Goal: Task Accomplishment & Management: Manage account settings

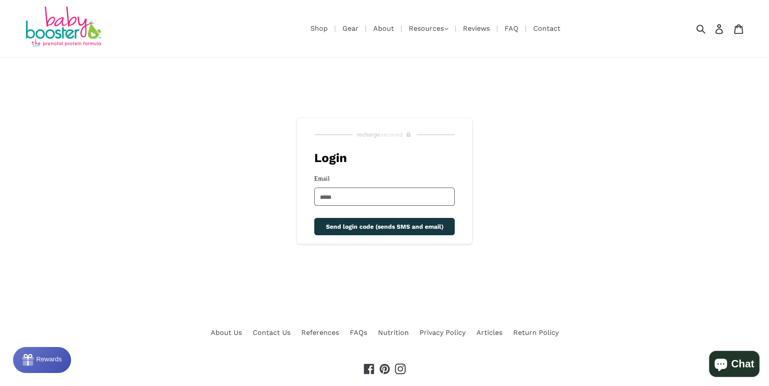
click at [435, 192] on input "Email" at bounding box center [384, 197] width 140 height 18
type input "**********"
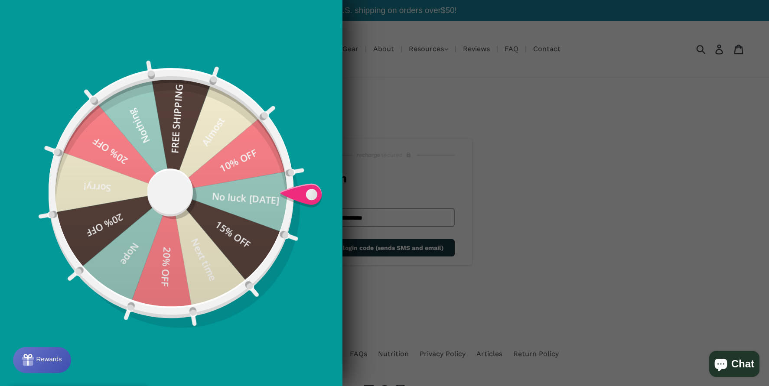
click at [419, 247] on div at bounding box center [384, 193] width 769 height 386
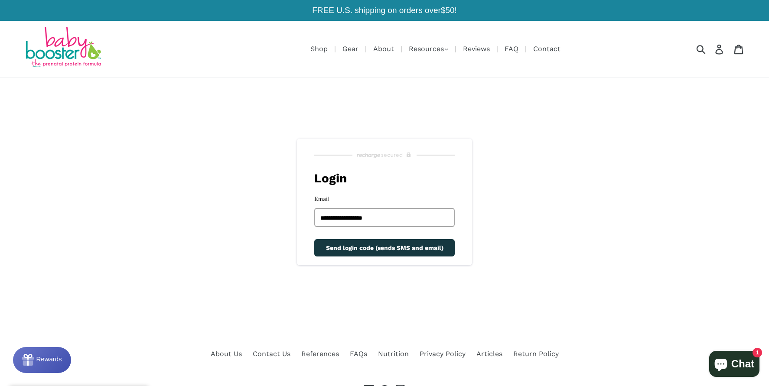
click at [417, 249] on span "Send login code (sends SMS and email)" at bounding box center [384, 247] width 117 height 7
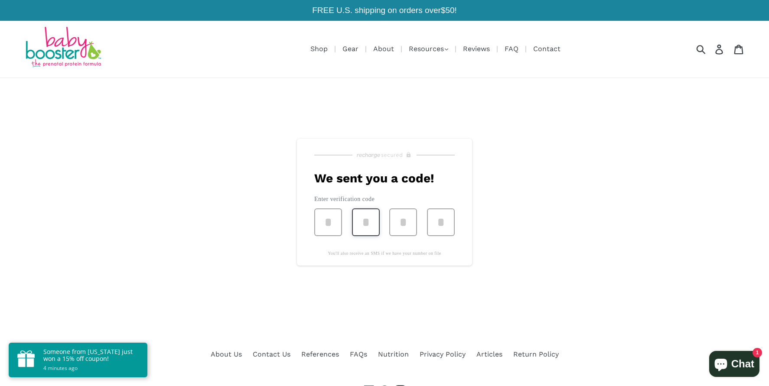
type input "*"
click at [398, 220] on input "*" at bounding box center [403, 222] width 28 height 28
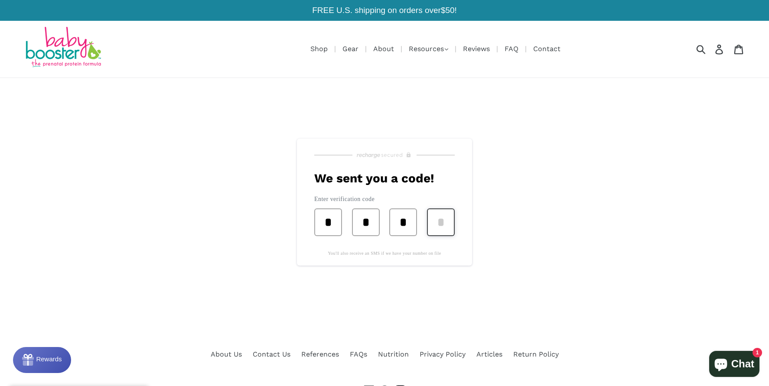
type input "*"
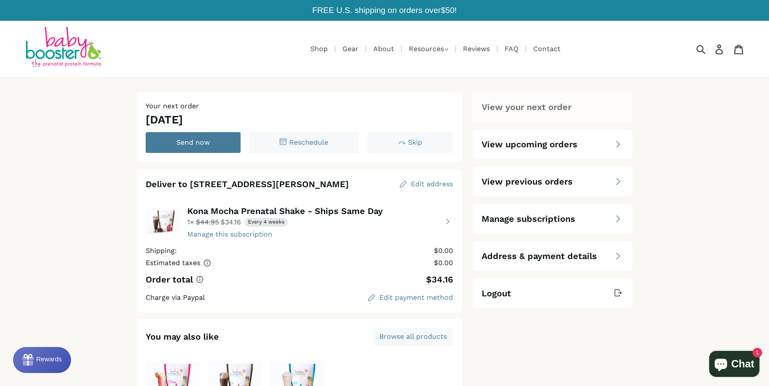
click at [542, 221] on span "Manage subscriptions" at bounding box center [528, 219] width 94 height 12
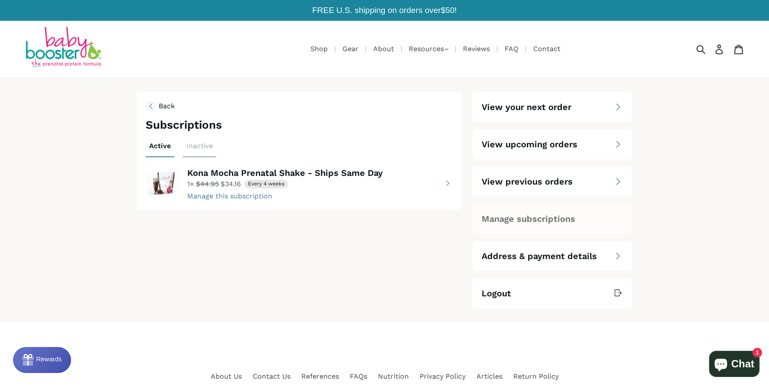
click at [264, 196] on button "view details about Kona Mocha Prenatal Shake - Ships Same Day 1 × $34.16 Every …" at bounding box center [299, 183] width 307 height 35
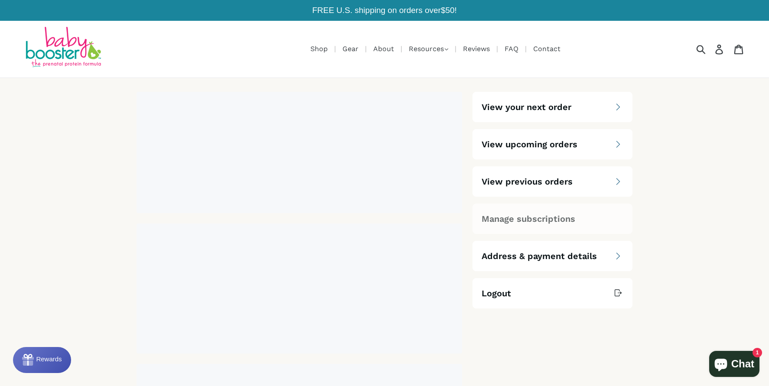
select select "****"
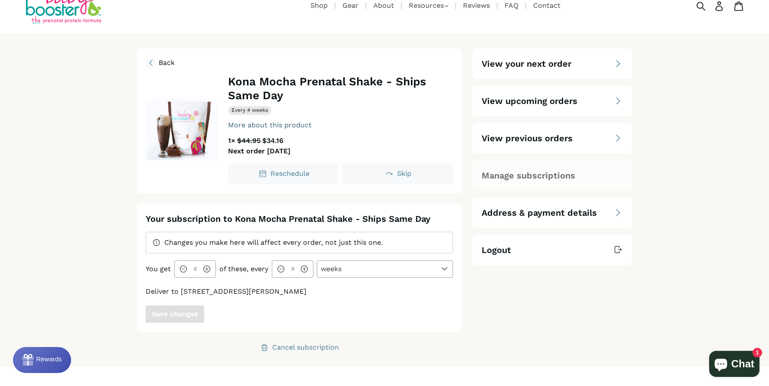
scroll to position [87, 0]
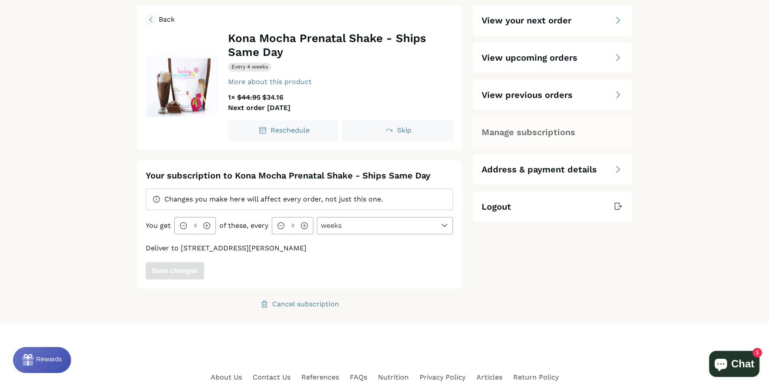
click at [302, 200] on span "Changes you make here will affect every order, not just this one." at bounding box center [273, 199] width 218 height 8
click at [178, 225] on div at bounding box center [183, 226] width 10 height 10
click at [333, 305] on div "Cancel subscription" at bounding box center [305, 304] width 67 height 7
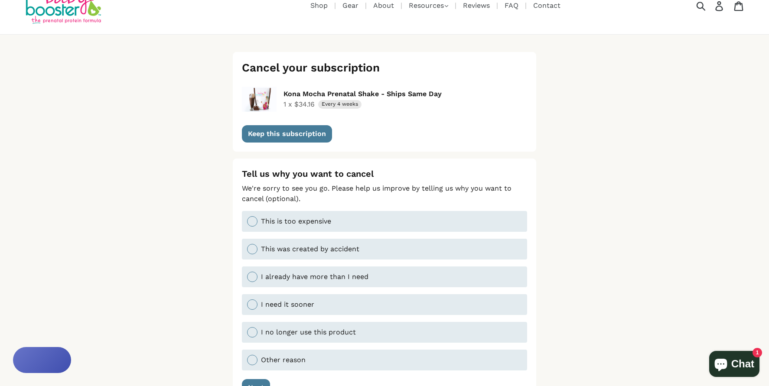
scroll to position [87, 0]
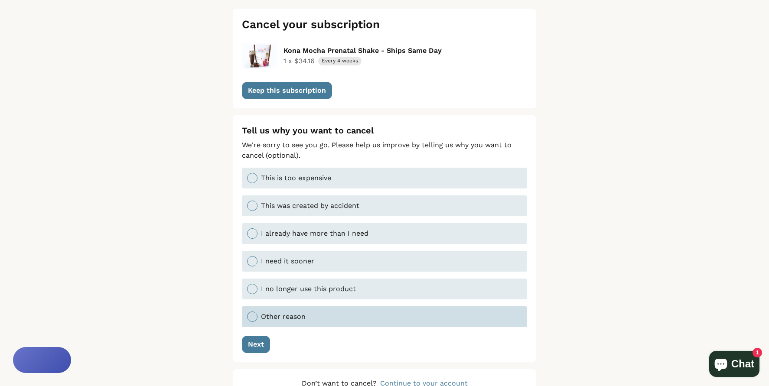
click at [313, 313] on div "Other reason" at bounding box center [391, 317] width 261 height 10
click at [250, 339] on button "Next" at bounding box center [256, 344] width 28 height 17
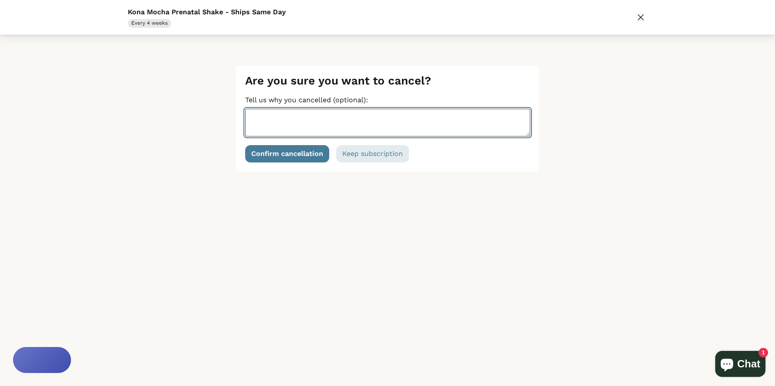
click at [283, 114] on textarea "Tell us why you cancelled (optional):" at bounding box center [387, 123] width 285 height 28
type textarea "**********"
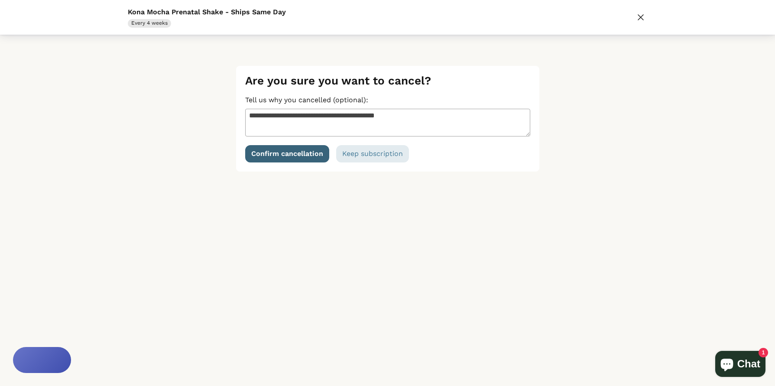
click at [287, 155] on div "Confirm cancellation" at bounding box center [287, 153] width 72 height 7
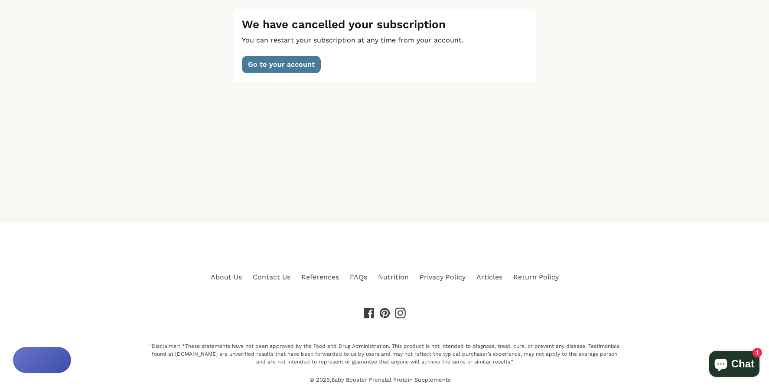
click at [273, 53] on div "We have cancelled your subscription You can restart your subscription at any ti…" at bounding box center [384, 45] width 285 height 55
click at [276, 68] on button "Go to your account" at bounding box center [281, 64] width 79 height 17
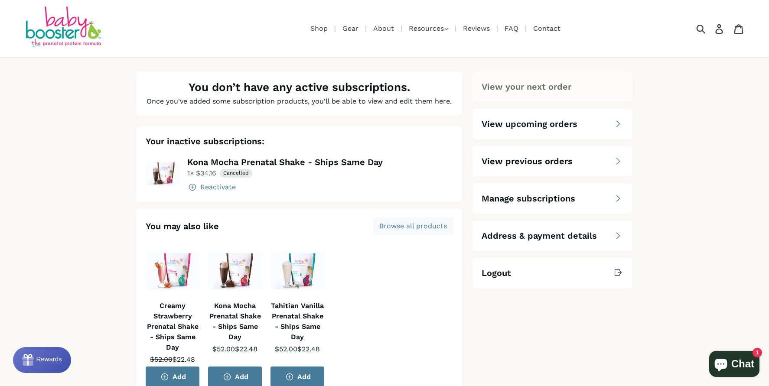
click at [501, 119] on span "View upcoming orders" at bounding box center [529, 124] width 96 height 12
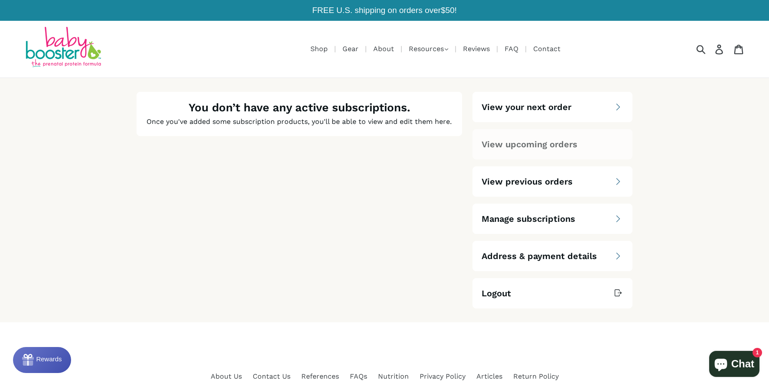
click at [543, 179] on span "View previous orders" at bounding box center [526, 181] width 91 height 12
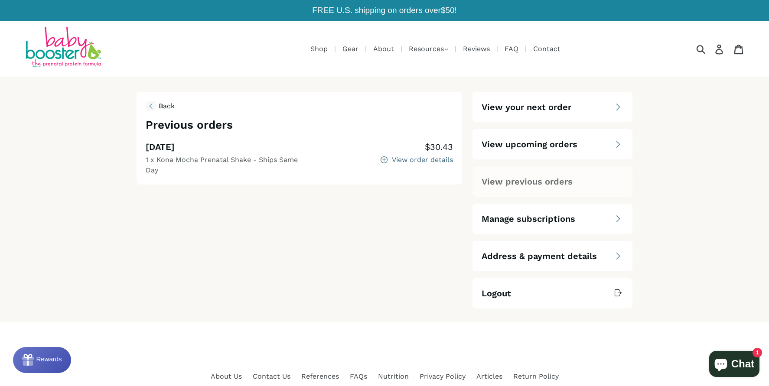
click at [392, 162] on div "View order details" at bounding box center [422, 159] width 61 height 7
